Goal: Find specific page/section: Find specific page/section

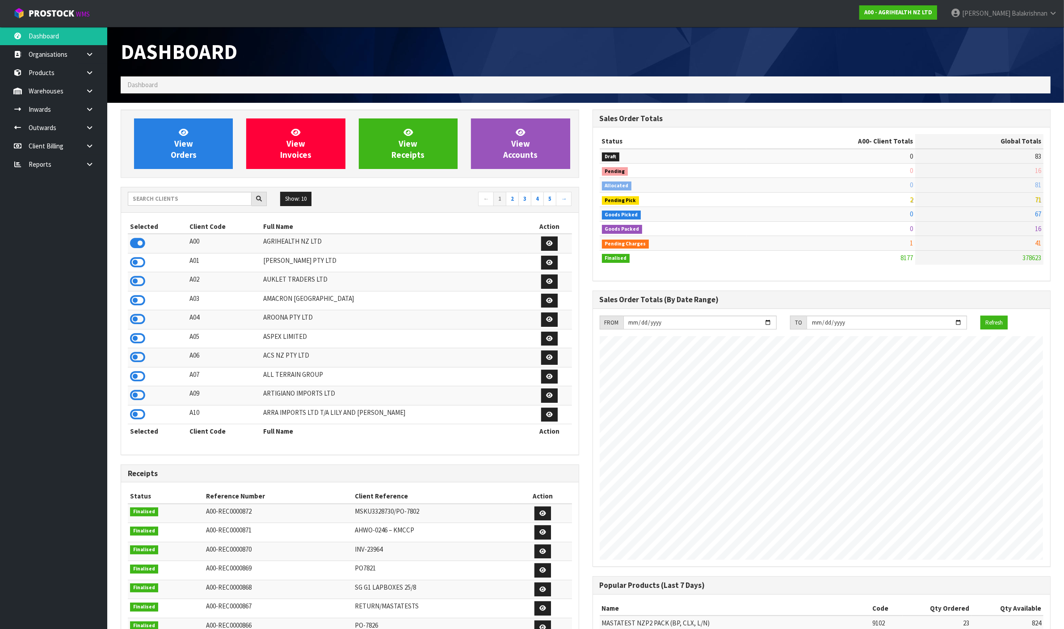
scroll to position [680, 471]
click at [171, 199] on input "text" at bounding box center [190, 199] width 124 height 14
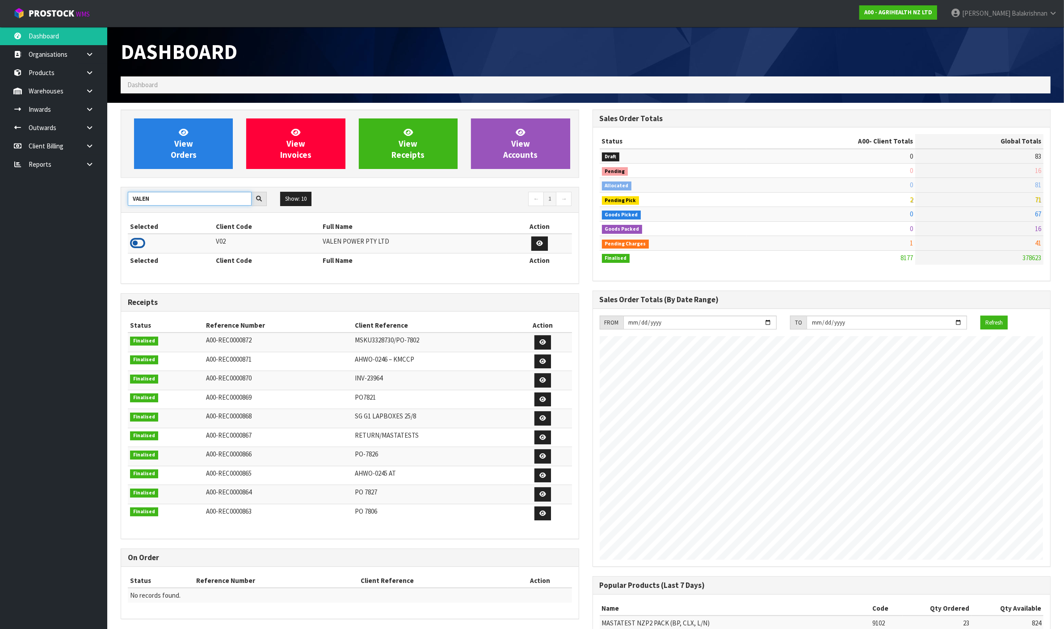
type input "VALEN"
click at [141, 244] on icon at bounding box center [137, 242] width 15 height 13
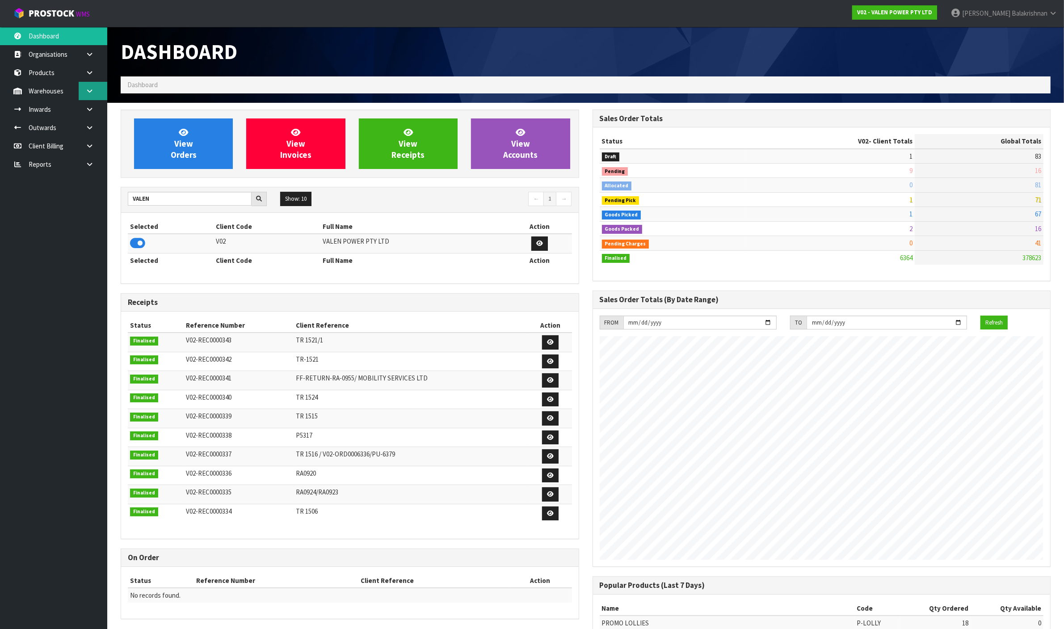
click at [97, 94] on link at bounding box center [93, 91] width 29 height 18
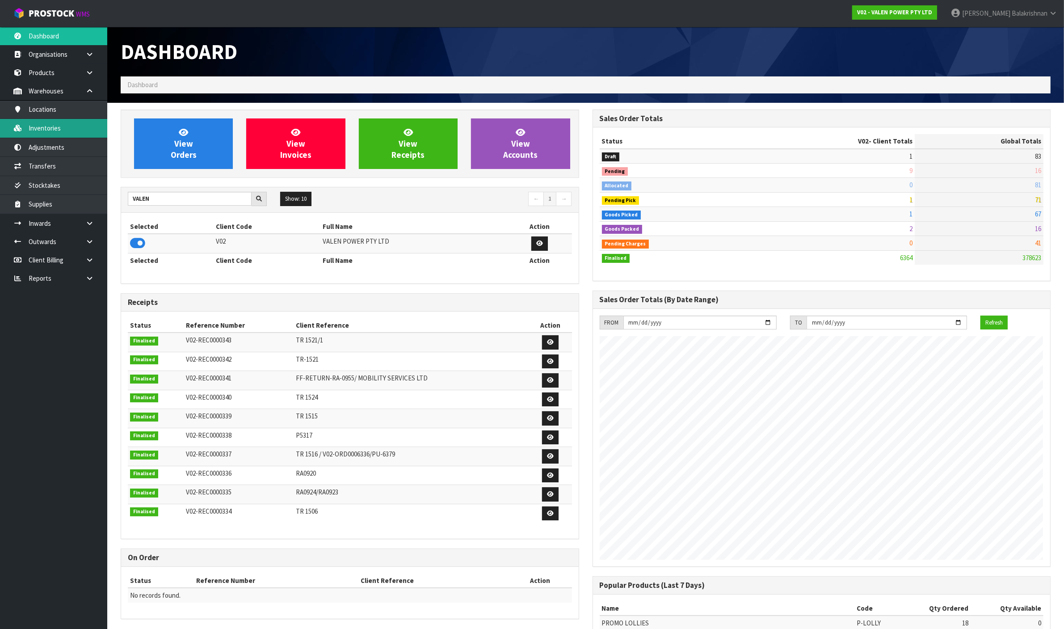
click at [77, 129] on link "Inventories" at bounding box center [53, 128] width 107 height 18
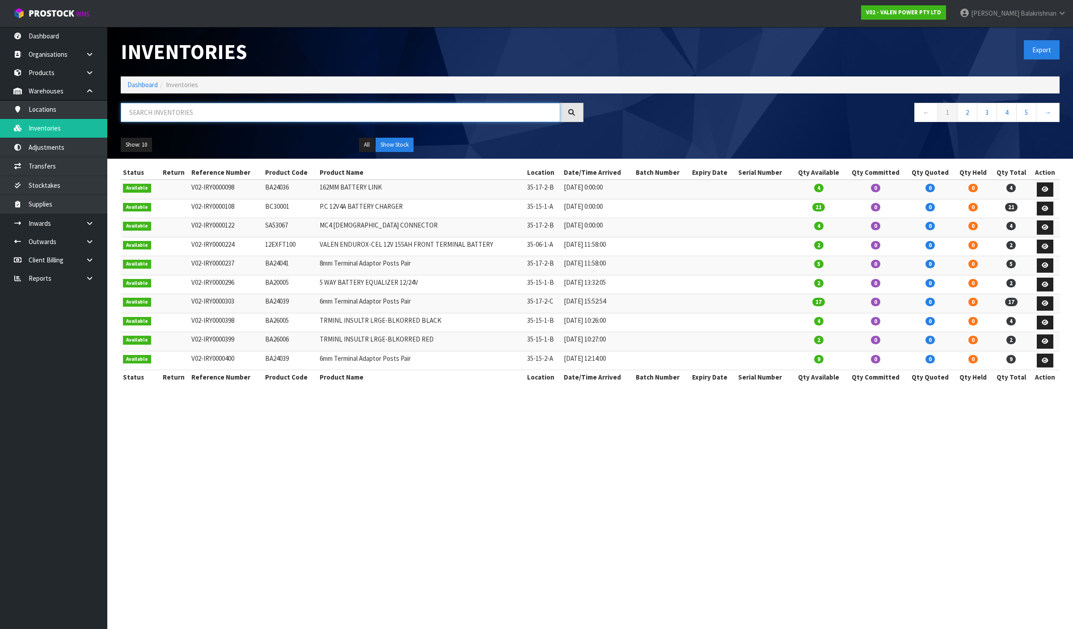
click at [396, 106] on input "text" at bounding box center [340, 112] width 439 height 19
paste input "12VF50"
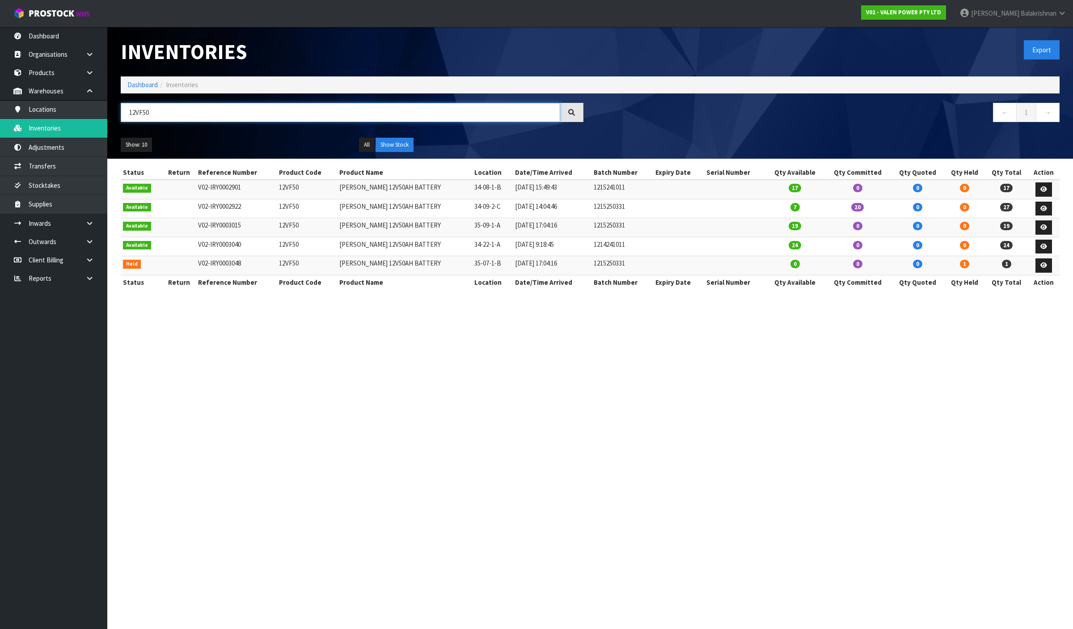
type input "12VF50"
click at [896, 454] on section "Inventories Export Dashboard Inventories 12VF50 ← 1 → Show: 10 5 10 25 50 All S…" at bounding box center [536, 314] width 1073 height 629
click at [149, 85] on link "Dashboard" at bounding box center [142, 84] width 30 height 8
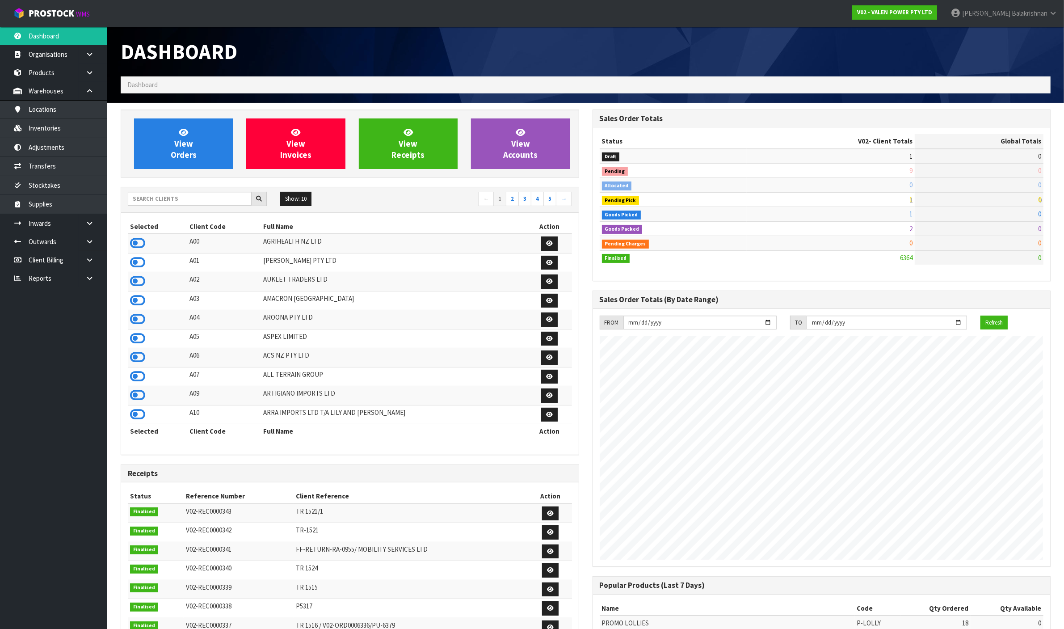
scroll to position [680, 471]
click at [162, 202] on input "text" at bounding box center [190, 199] width 124 height 14
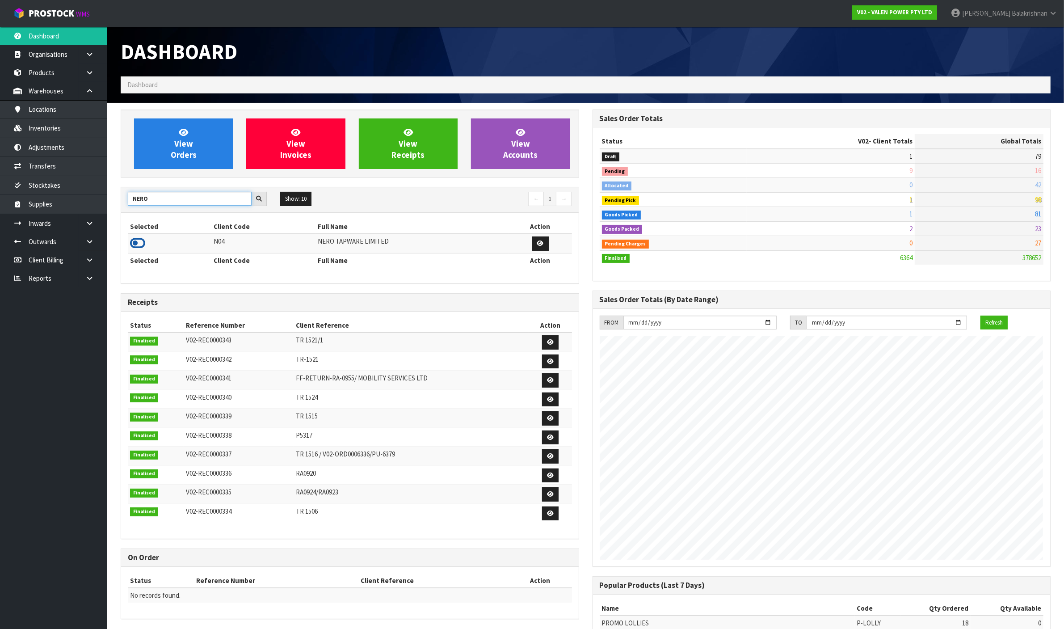
type input "NERO"
click at [140, 244] on icon at bounding box center [137, 242] width 15 height 13
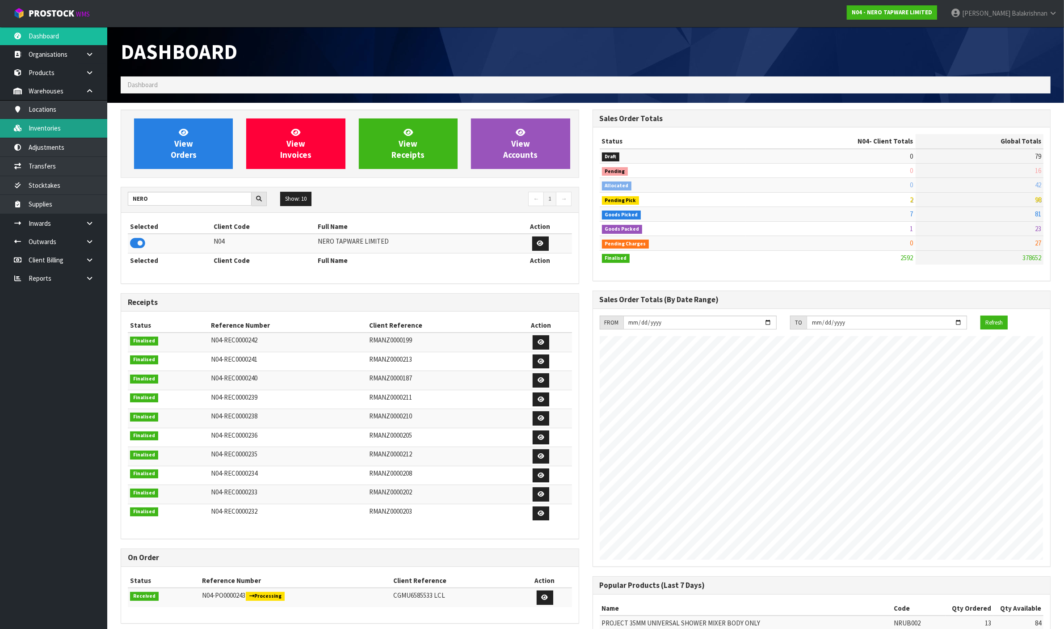
click at [69, 132] on link "Inventories" at bounding box center [53, 128] width 107 height 18
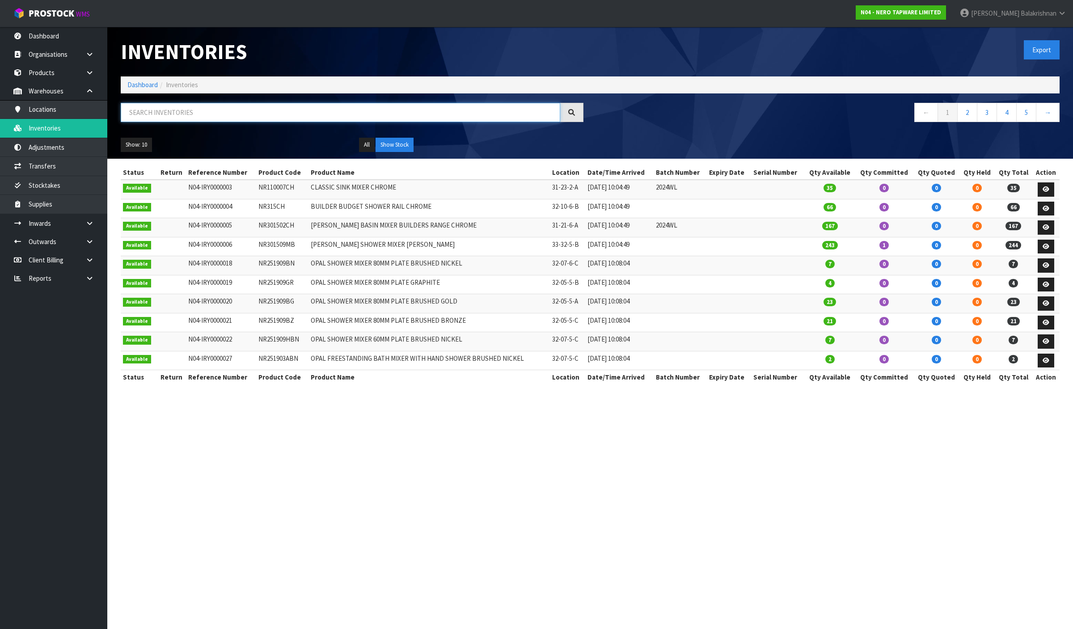
click at [442, 118] on input "text" at bounding box center [340, 112] width 439 height 19
paste input "418325133C"
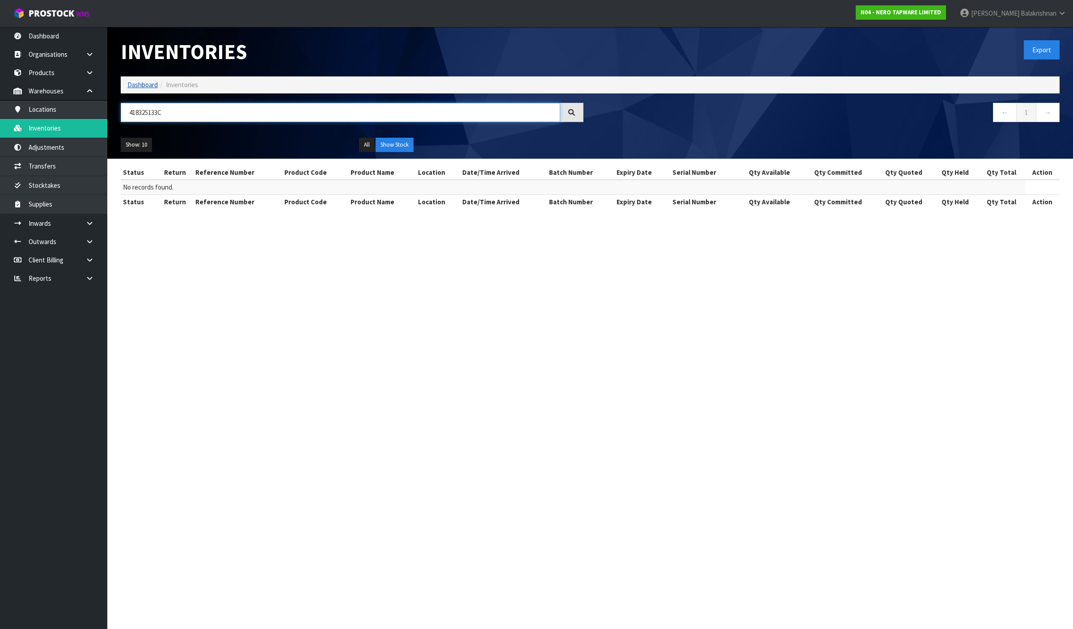
type input "418325133C"
click at [141, 85] on link "Dashboard" at bounding box center [142, 84] width 30 height 8
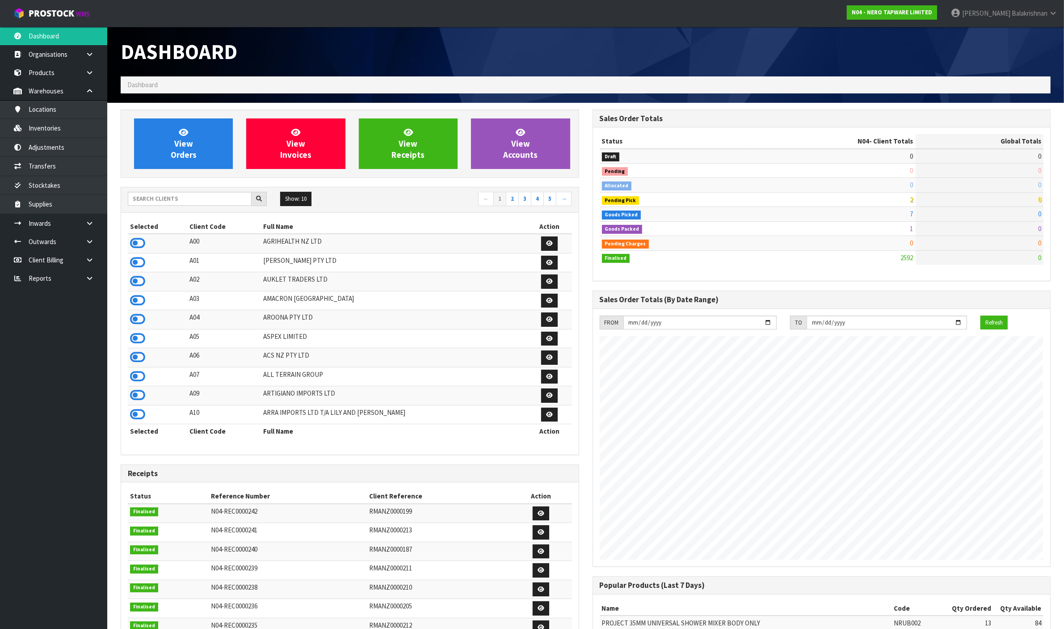
scroll to position [680, 471]
click at [232, 204] on input "text" at bounding box center [190, 199] width 124 height 14
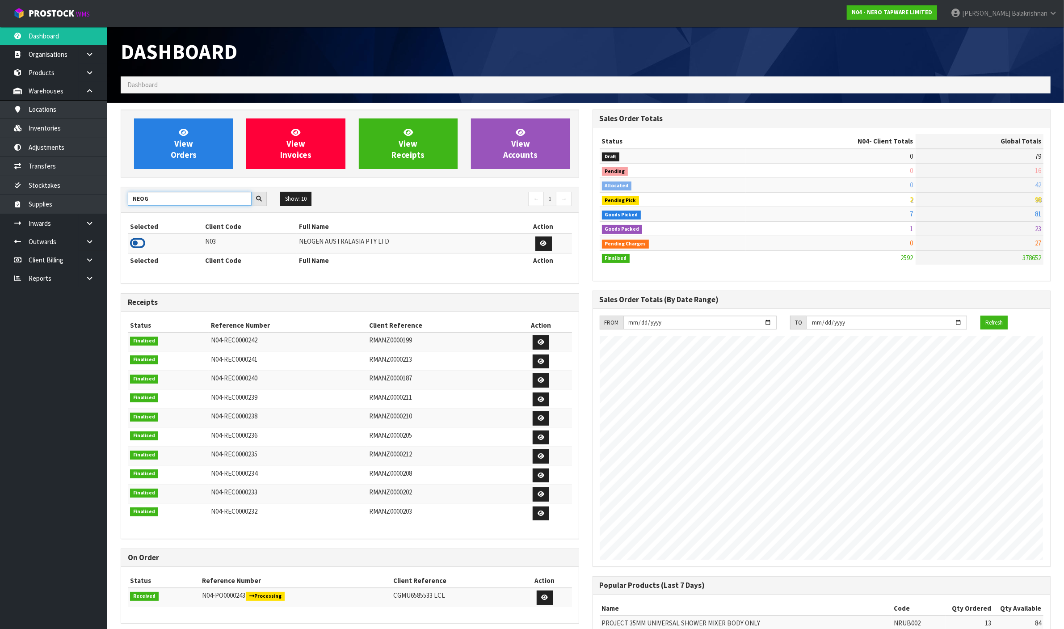
type input "NEOG"
click at [139, 248] on icon at bounding box center [137, 242] width 15 height 13
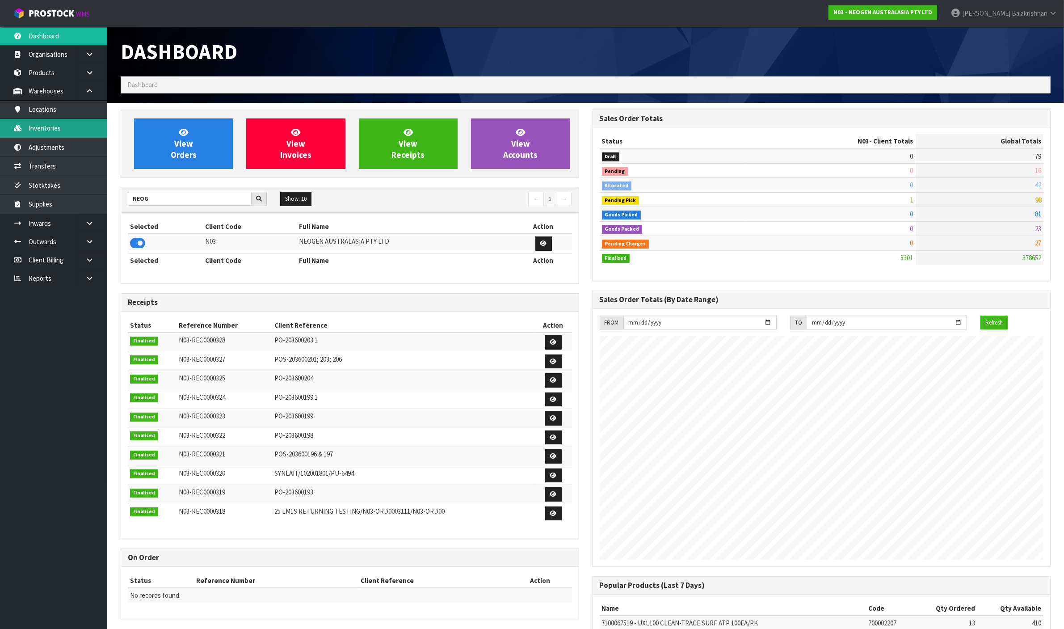
click at [86, 130] on link "Inventories" at bounding box center [53, 128] width 107 height 18
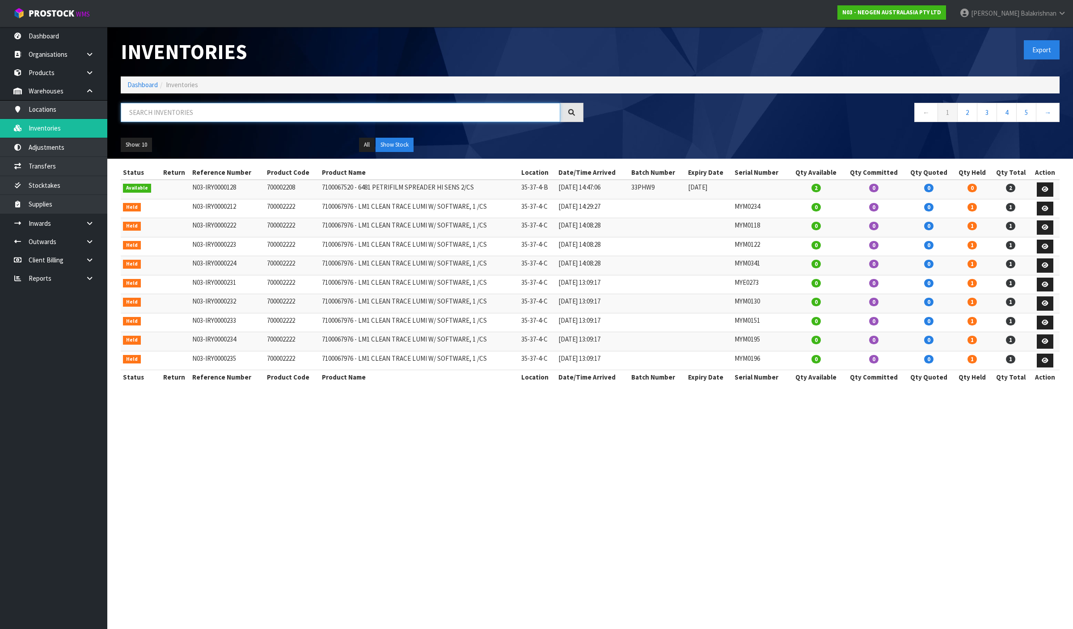
click at [248, 117] on input "text" at bounding box center [340, 112] width 439 height 19
paste input "418325133C"
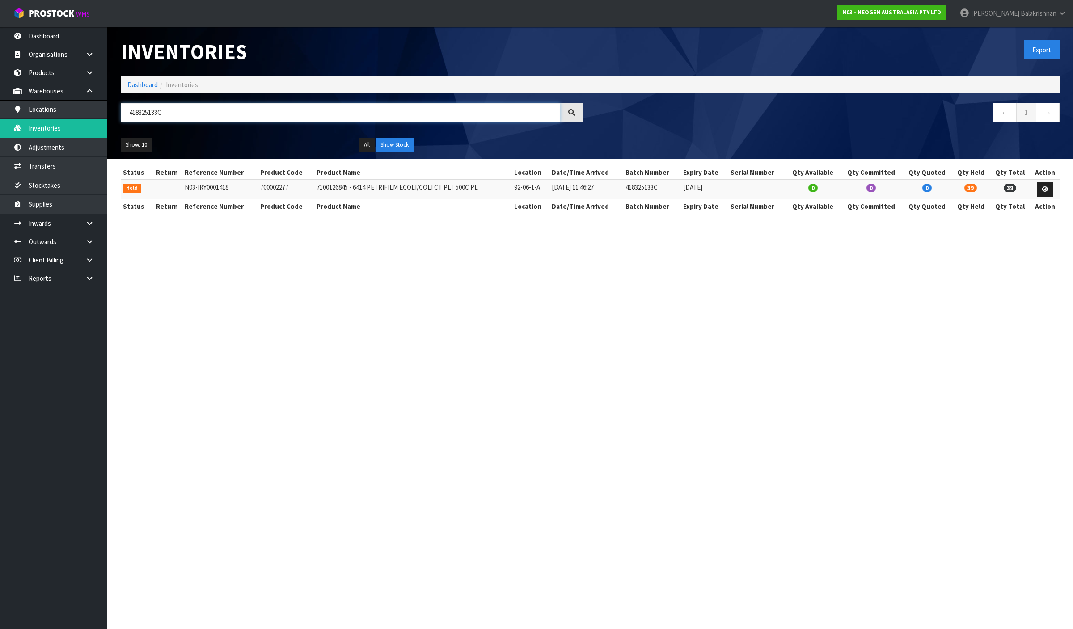
type input "418325133C"
click at [542, 387] on section "Inventories Export Dashboard Inventories 418325133C ← 1 → Show: 10 5 10 25 50 A…" at bounding box center [536, 314] width 1073 height 629
click at [140, 84] on link "Dashboard" at bounding box center [142, 84] width 30 height 8
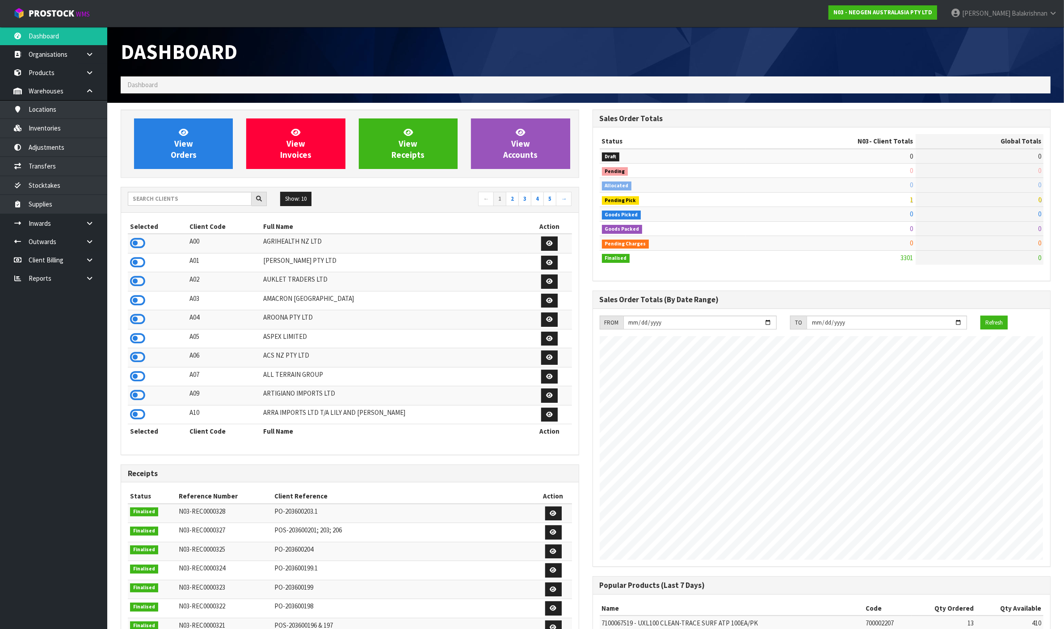
scroll to position [680, 471]
click at [184, 202] on input "text" at bounding box center [190, 199] width 124 height 14
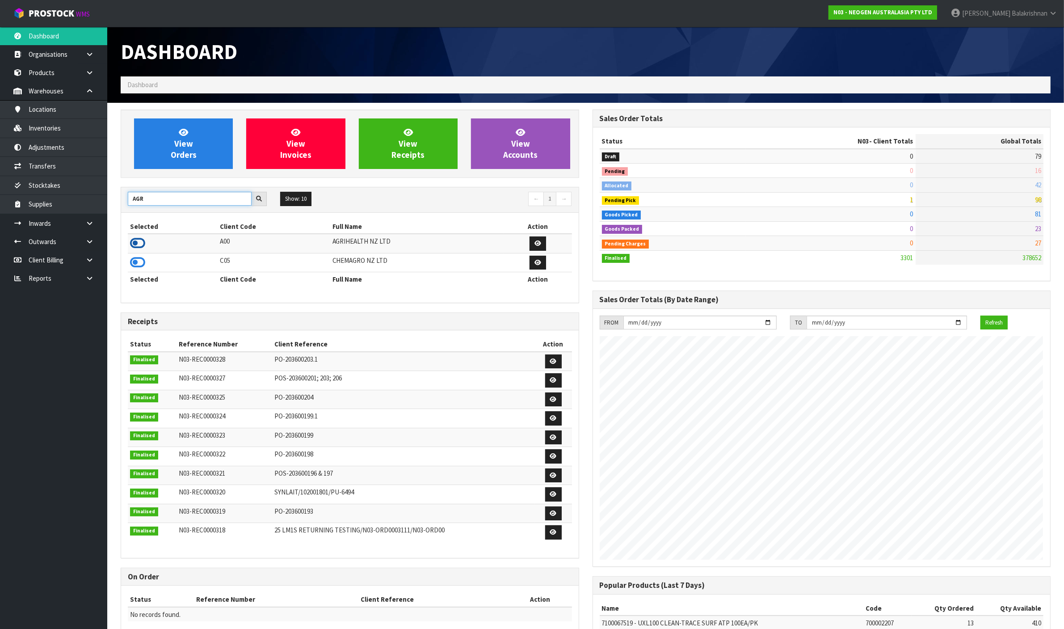
type input "AGR"
click at [141, 244] on icon at bounding box center [137, 242] width 15 height 13
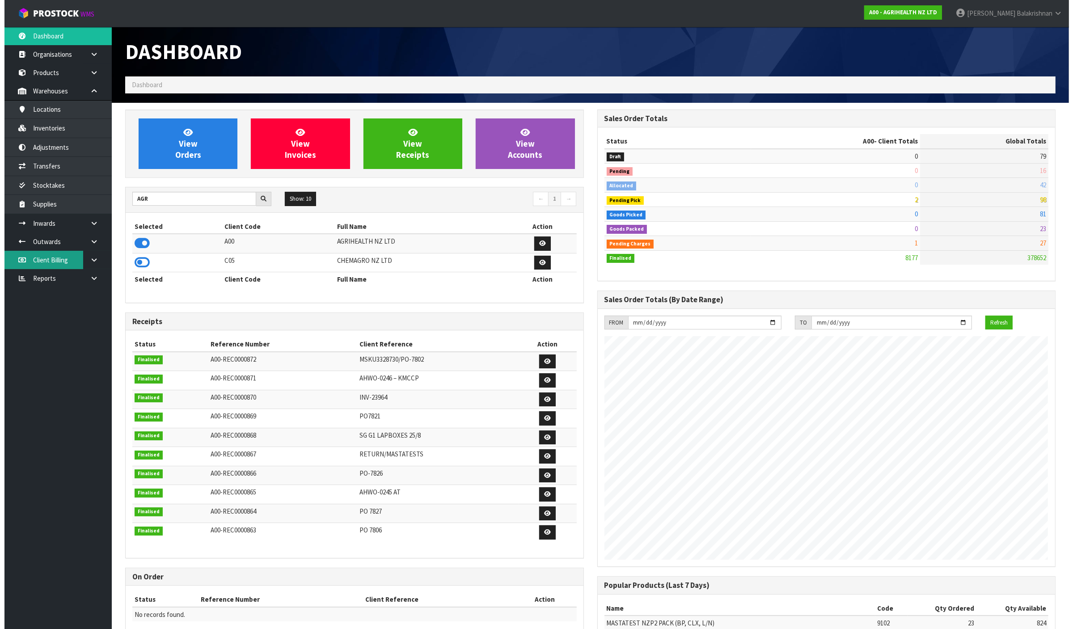
scroll to position [446227, 446434]
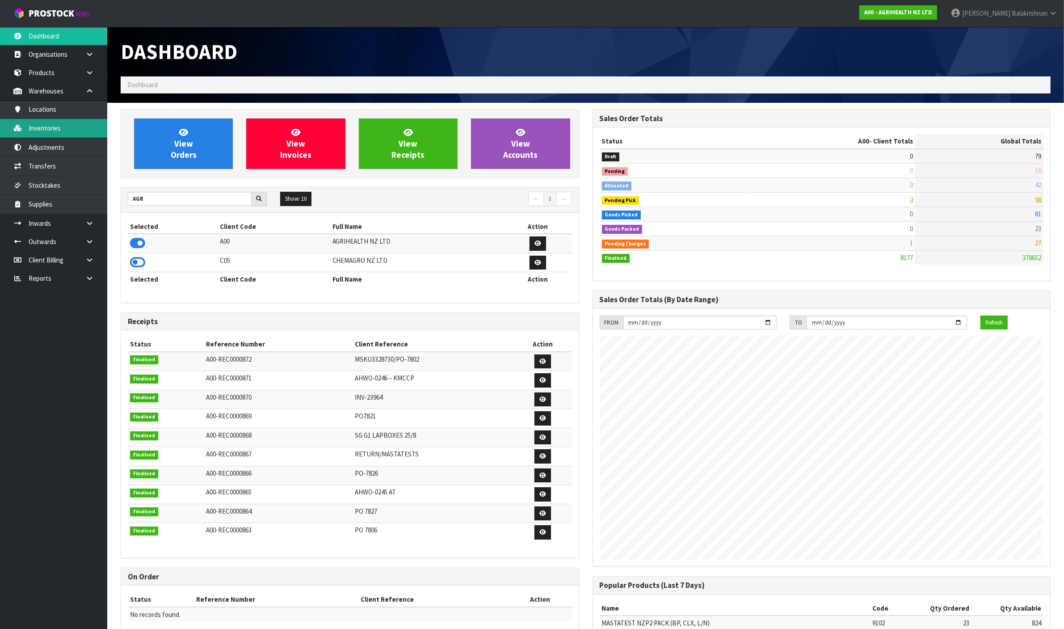
click at [61, 135] on link "Inventories" at bounding box center [53, 128] width 107 height 18
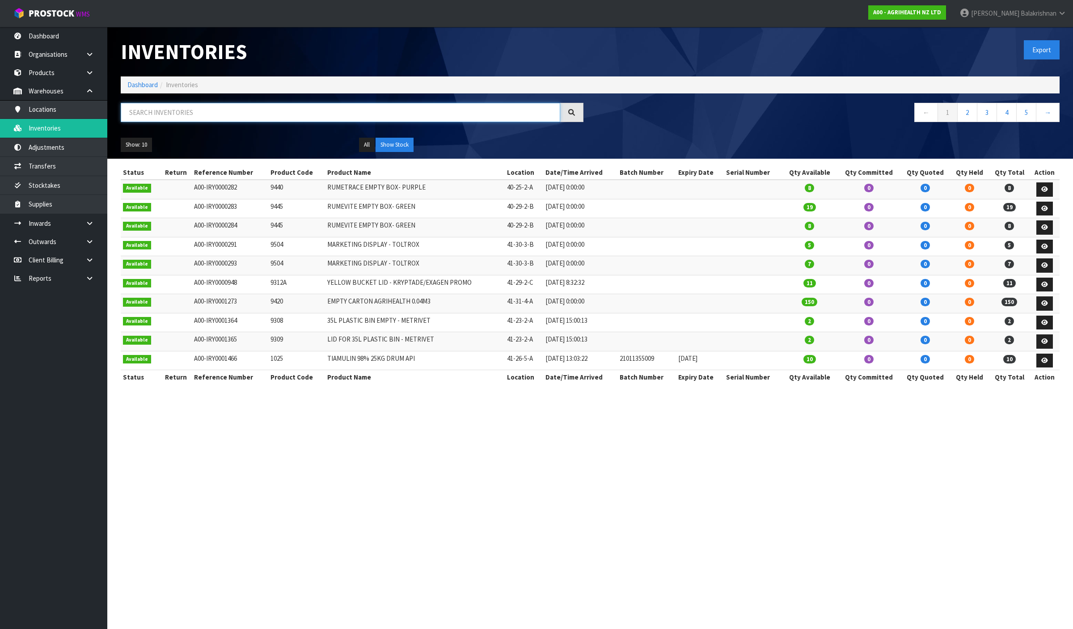
click at [229, 113] on input "text" at bounding box center [340, 112] width 439 height 19
paste input "5730"
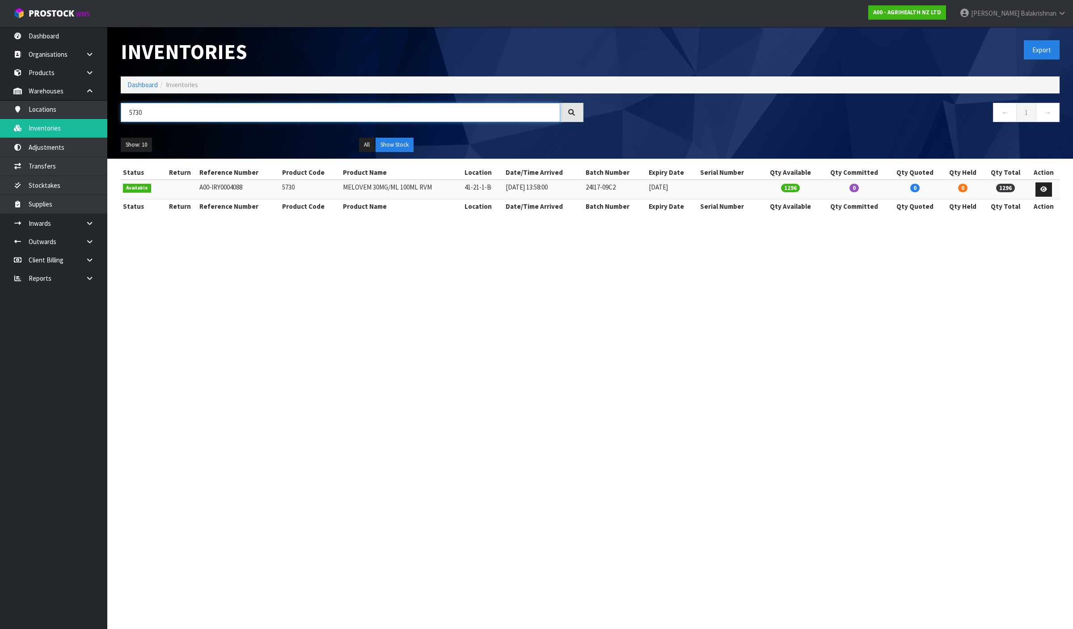
type input "5730"
